Goal: Find specific page/section: Find specific page/section

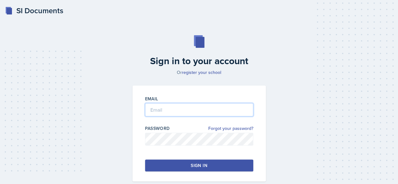
type input "[EMAIL_ADDRESS][DOMAIN_NAME]"
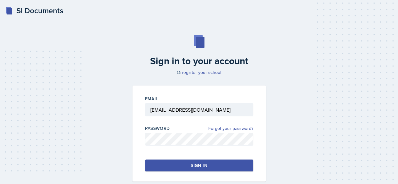
click at [182, 165] on button "Sign in" at bounding box center [199, 166] width 108 height 12
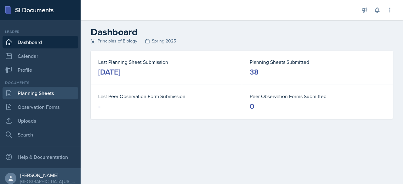
click at [38, 90] on link "Planning Sheets" at bounding box center [41, 93] width 76 height 13
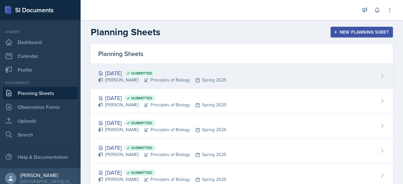
click at [119, 75] on div "[DATE] Submitted" at bounding box center [162, 73] width 128 height 8
